Goal: Communication & Community: Answer question/provide support

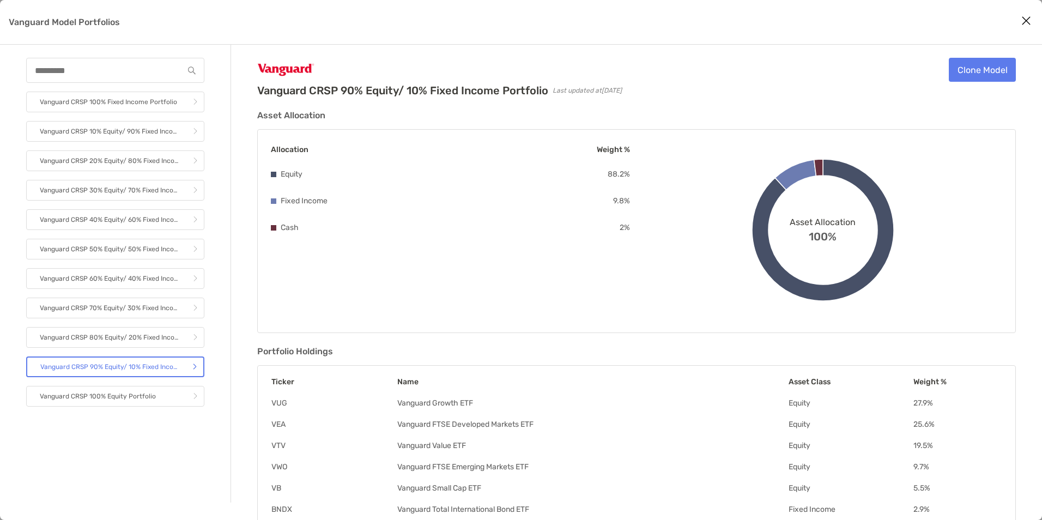
scroll to position [167, 0]
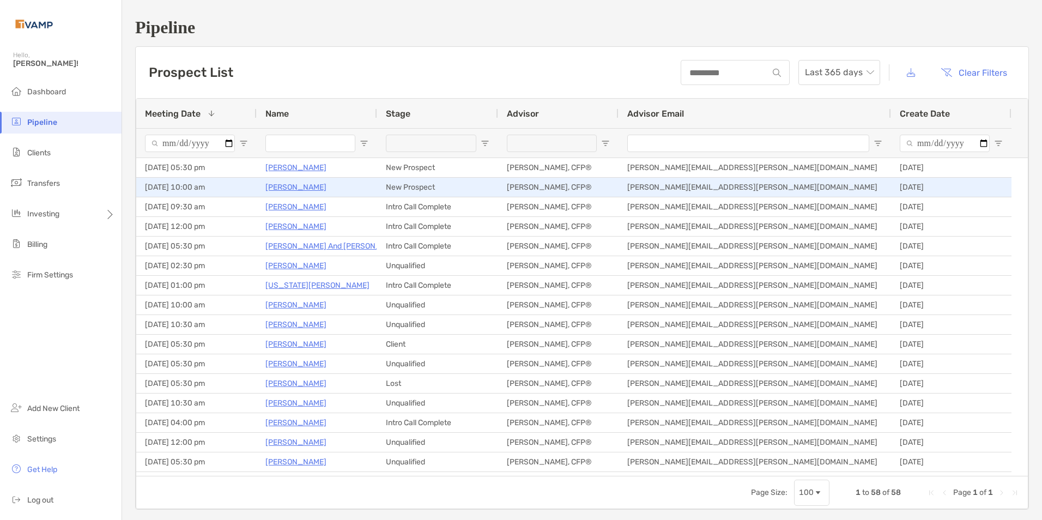
click at [287, 186] on p "Sara Robertson" at bounding box center [295, 187] width 61 height 14
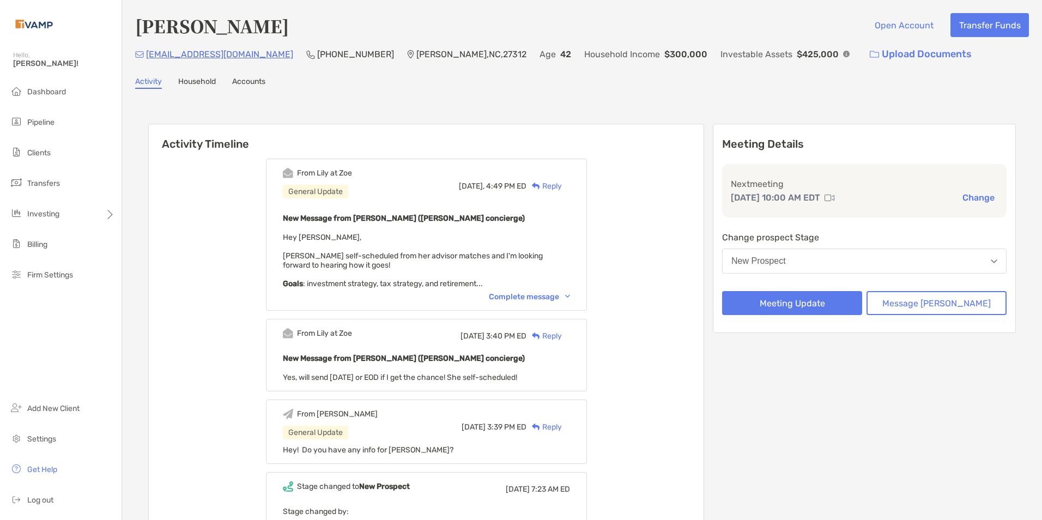
click at [570, 294] on div "Complete message" at bounding box center [529, 296] width 81 height 9
click at [570, 296] on img at bounding box center [567, 296] width 5 height 3
click at [570, 295] on div "Complete message" at bounding box center [529, 296] width 81 height 9
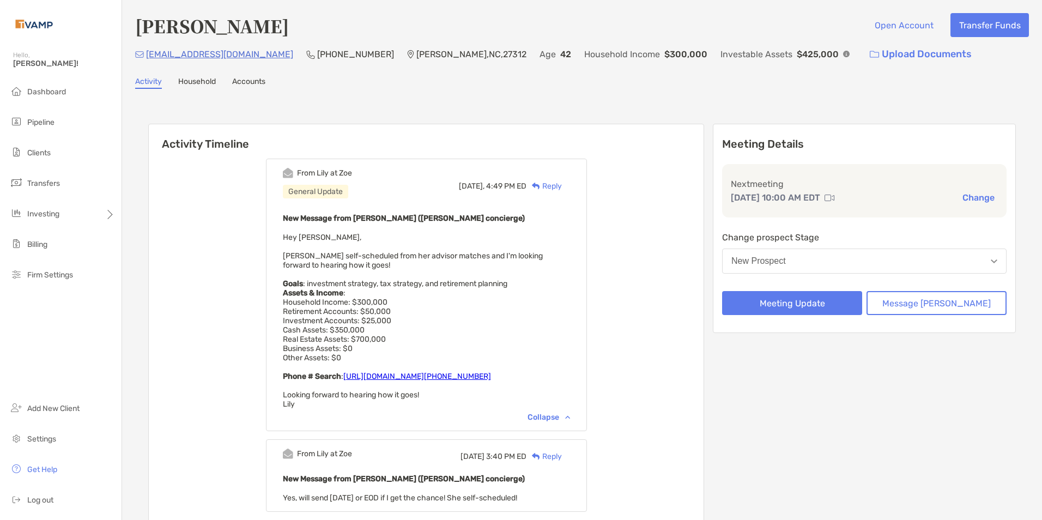
click at [557, 186] on div "Reply" at bounding box center [543, 185] width 35 height 11
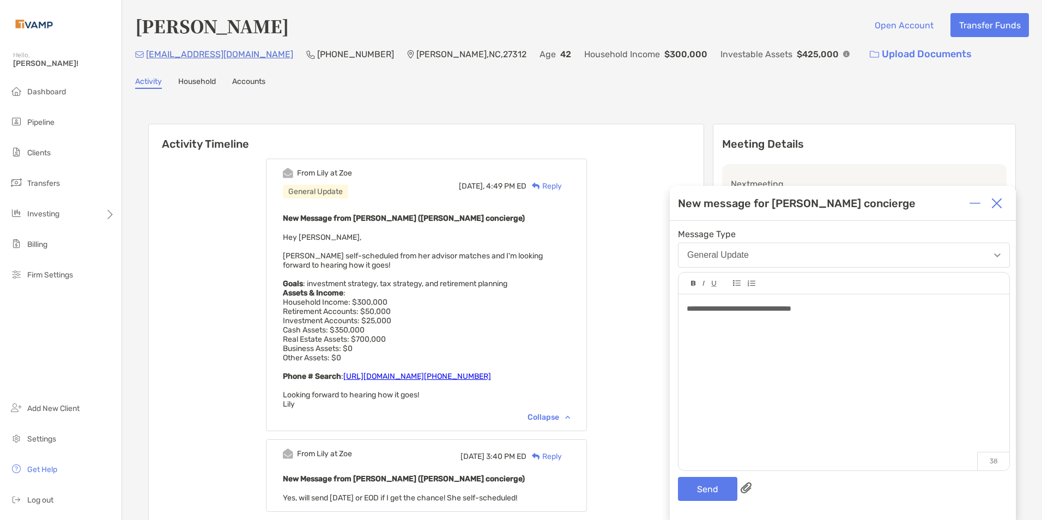
click at [687, 308] on span "**********" at bounding box center [738, 309] width 105 height 8
click at [835, 321] on div "**********" at bounding box center [843, 319] width 314 height 11
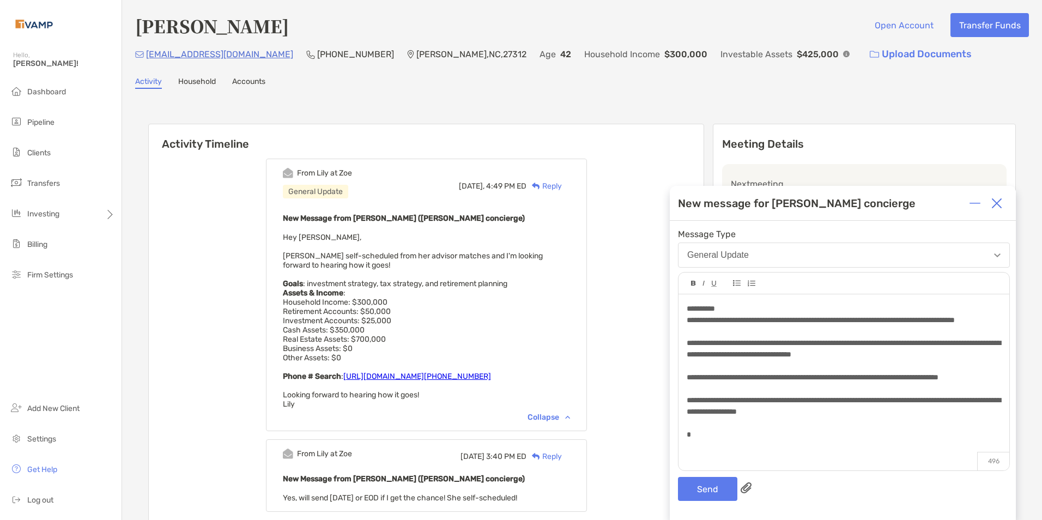
scroll to position [3, 0]
click at [718, 488] on button "Send" at bounding box center [707, 489] width 59 height 24
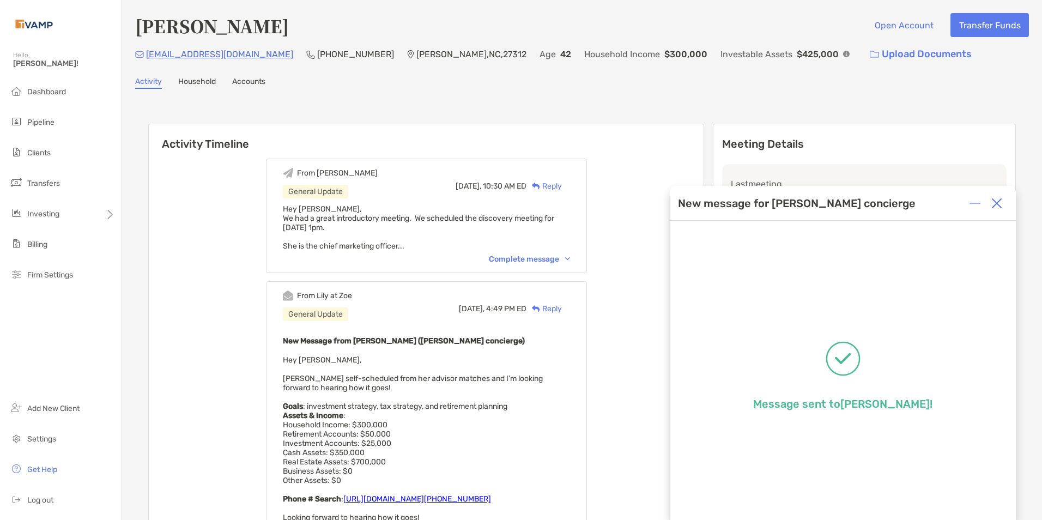
click at [996, 202] on img at bounding box center [996, 203] width 11 height 11
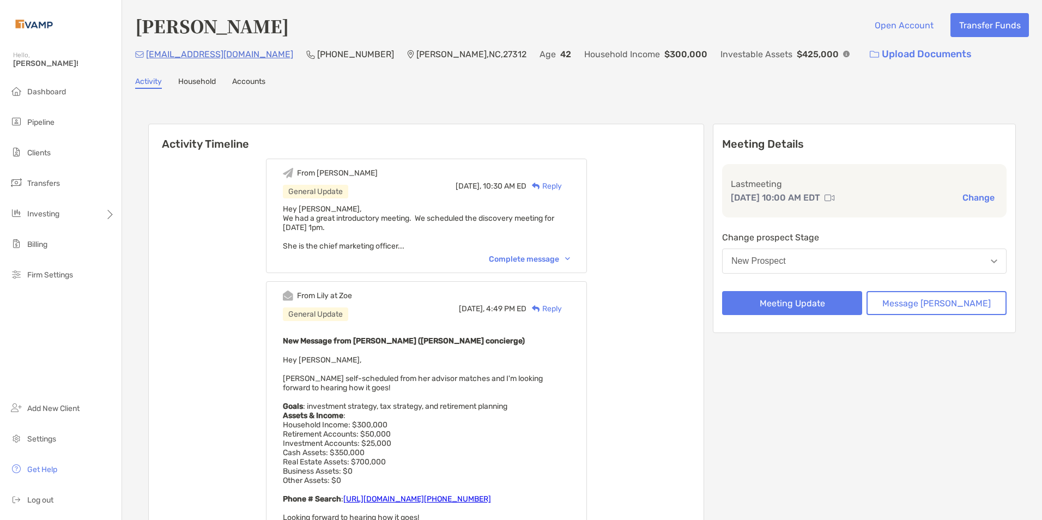
click at [823, 256] on button "New Prospect" at bounding box center [864, 260] width 284 height 25
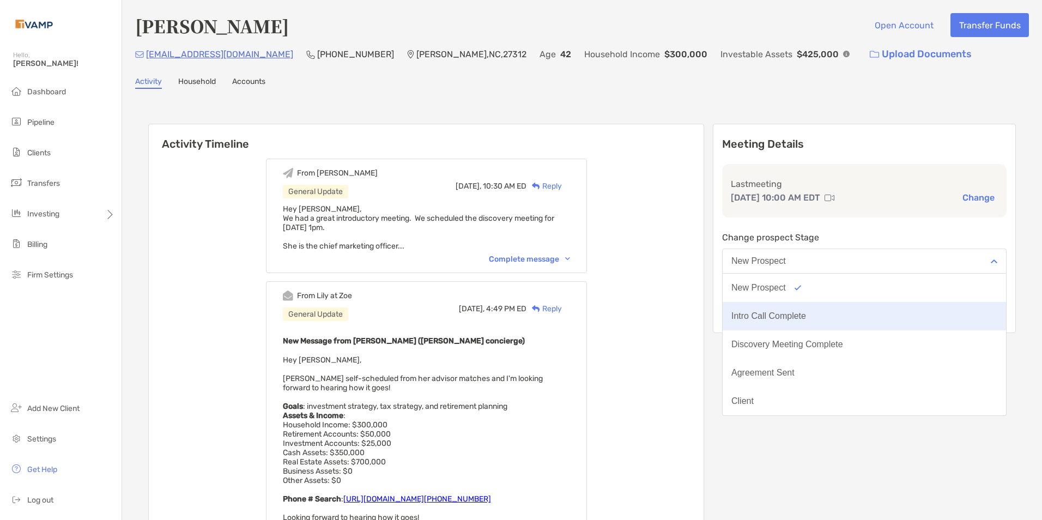
click at [825, 310] on button "Intro Call Complete" at bounding box center [863, 316] width 283 height 28
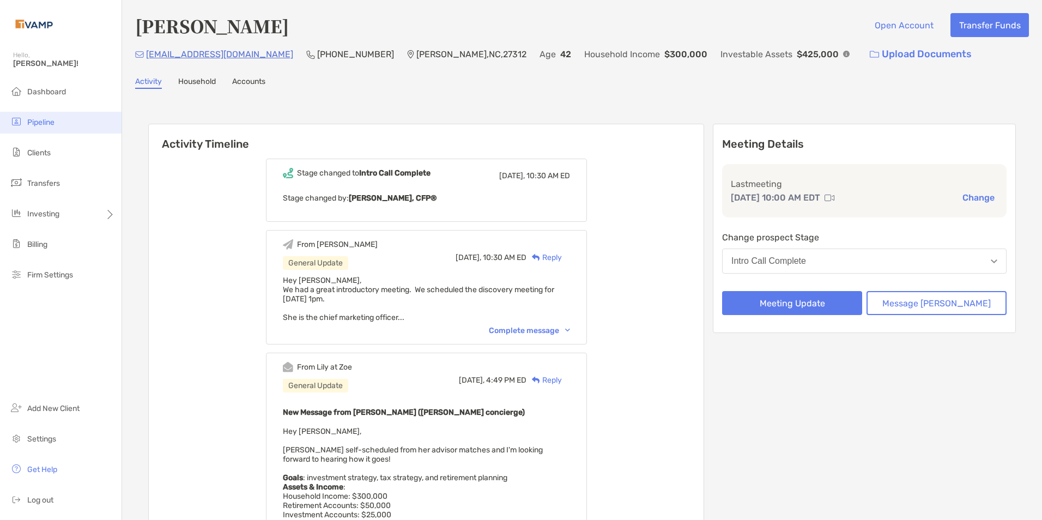
click at [42, 118] on span "Pipeline" at bounding box center [40, 122] width 27 height 9
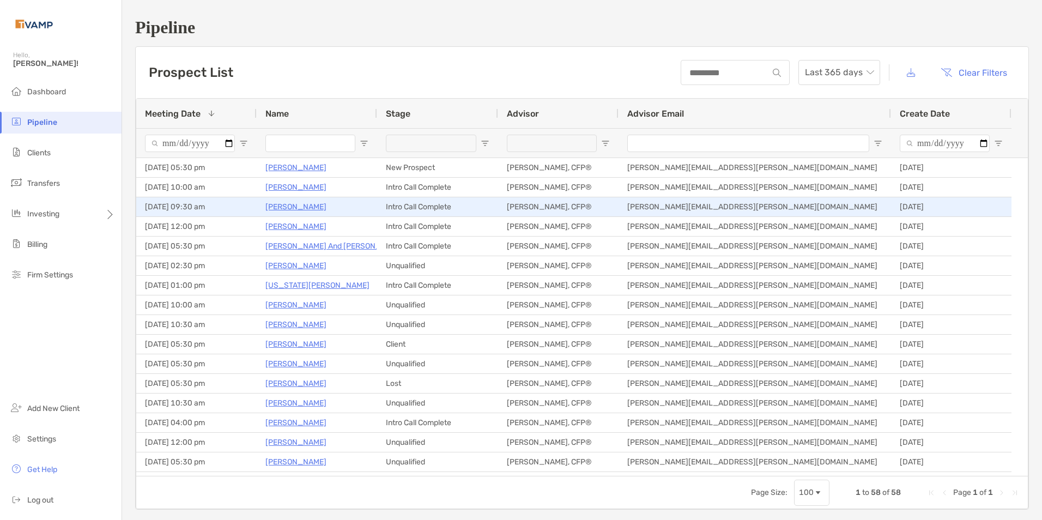
click at [295, 204] on p "Kimberly Smith" at bounding box center [295, 207] width 61 height 14
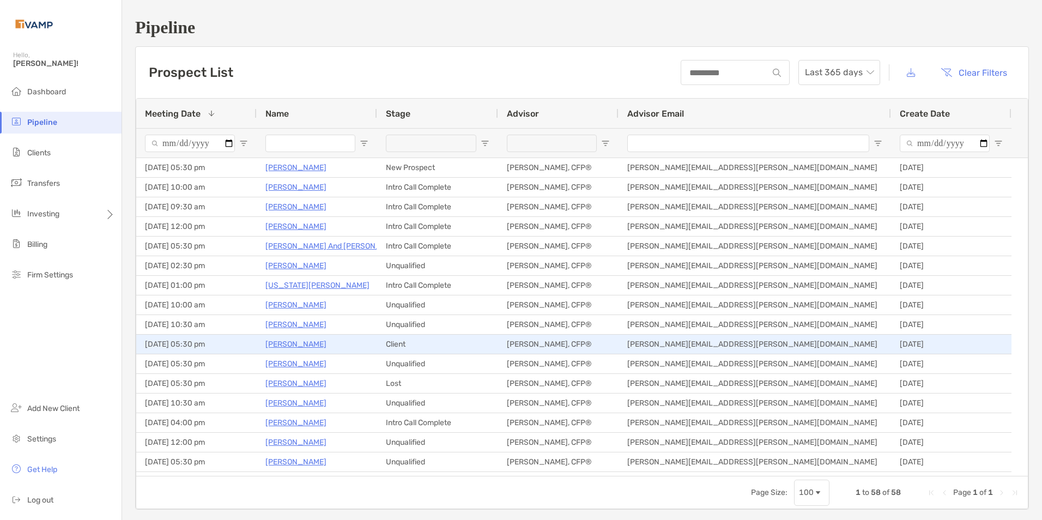
click at [305, 343] on p "[PERSON_NAME]" at bounding box center [295, 344] width 61 height 14
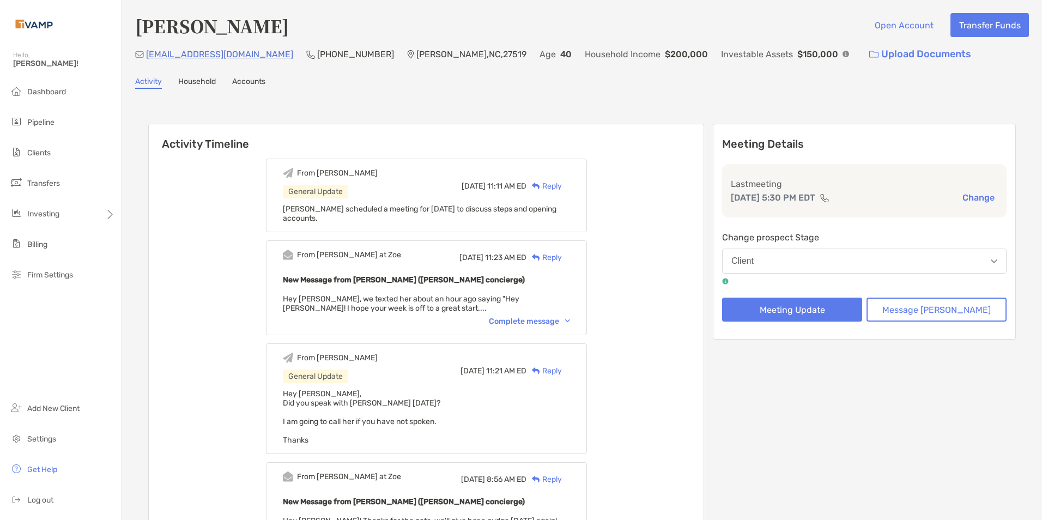
click at [562, 185] on div "Reply" at bounding box center [543, 185] width 35 height 11
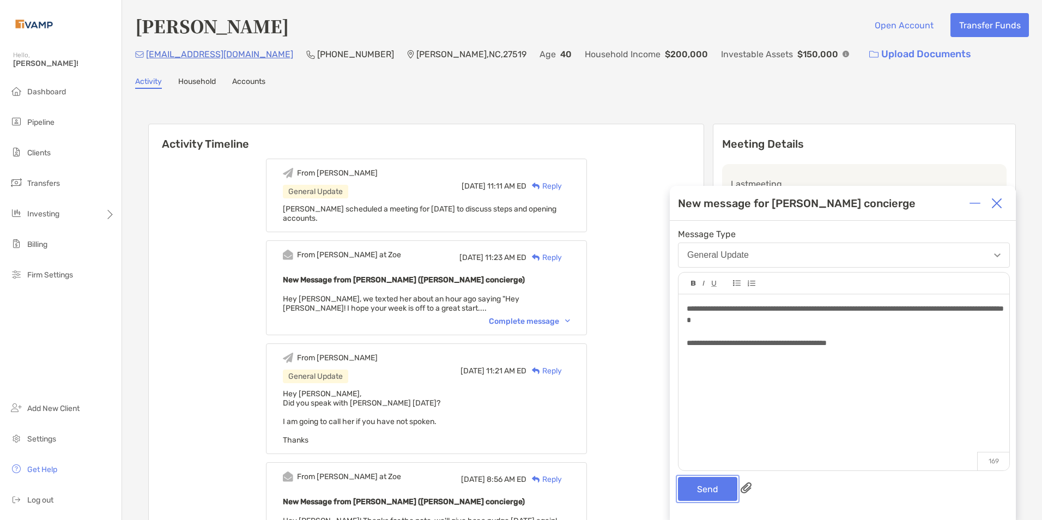
click at [688, 496] on button "Send" at bounding box center [707, 489] width 59 height 24
